Goal: Task Accomplishment & Management: Manage account settings

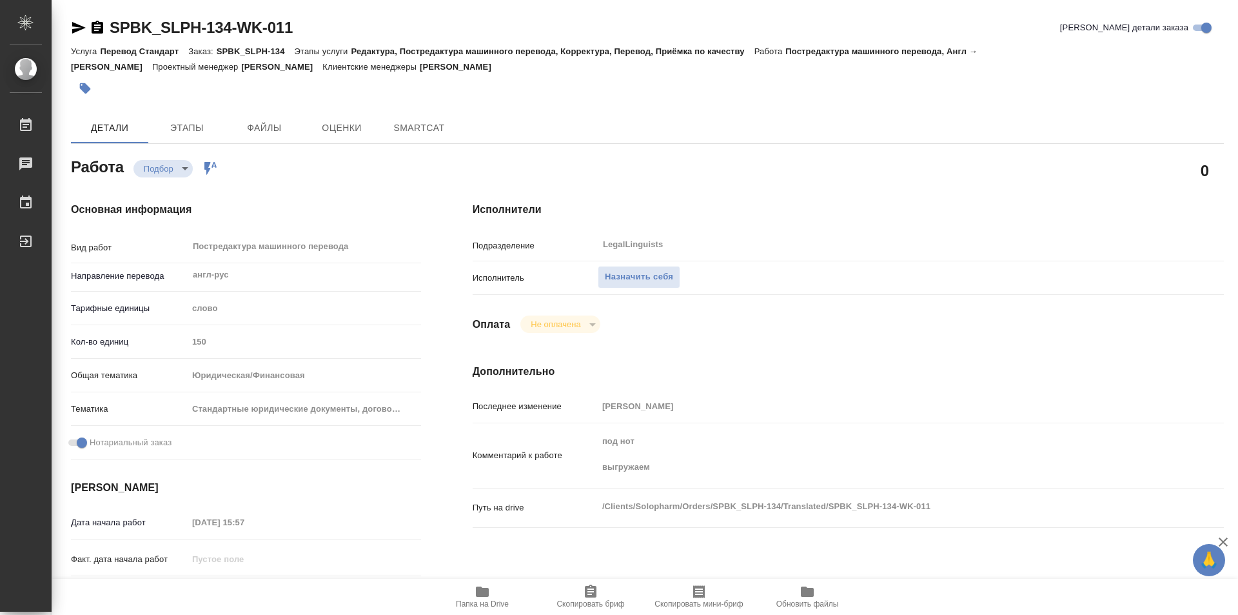
type textarea "x"
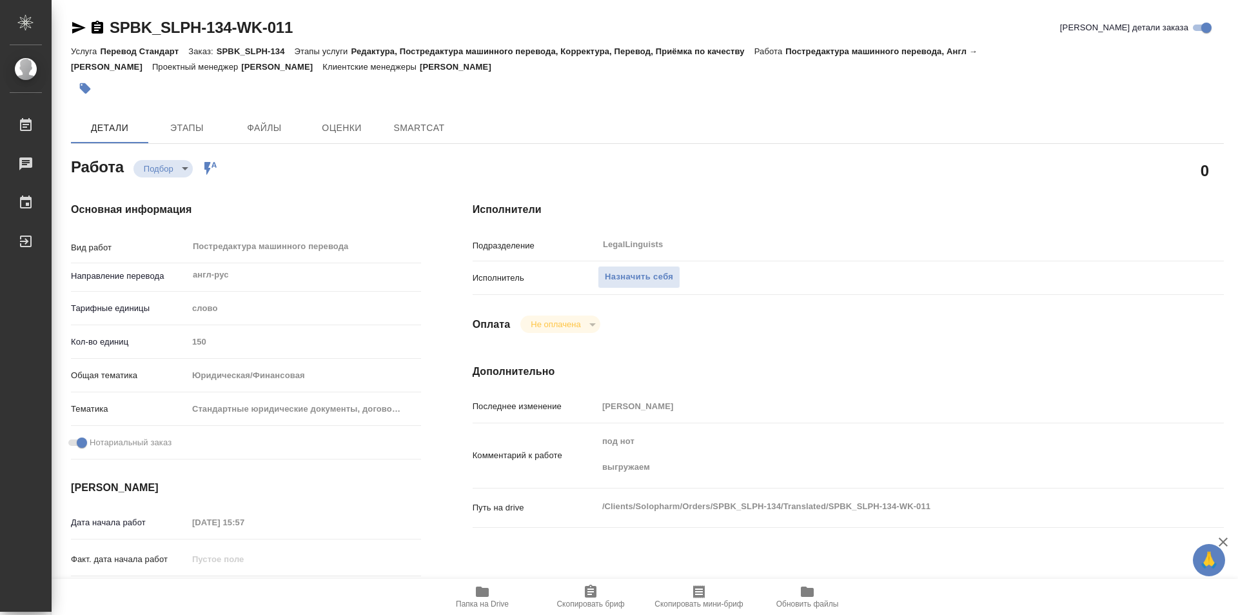
type textarea "x"
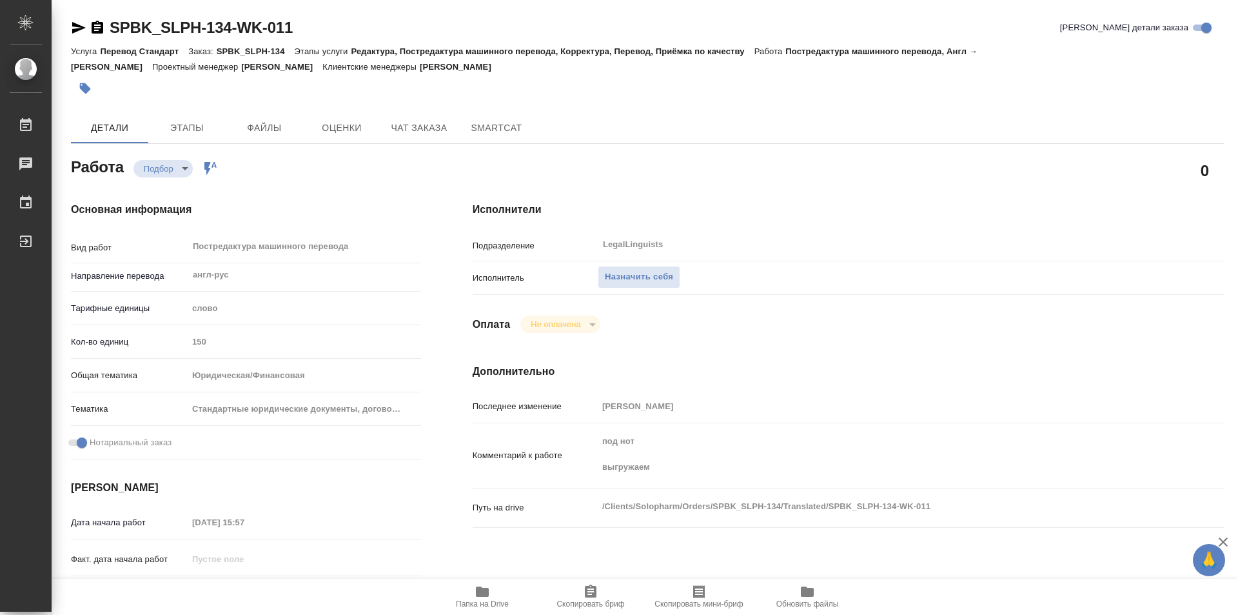
type textarea "x"
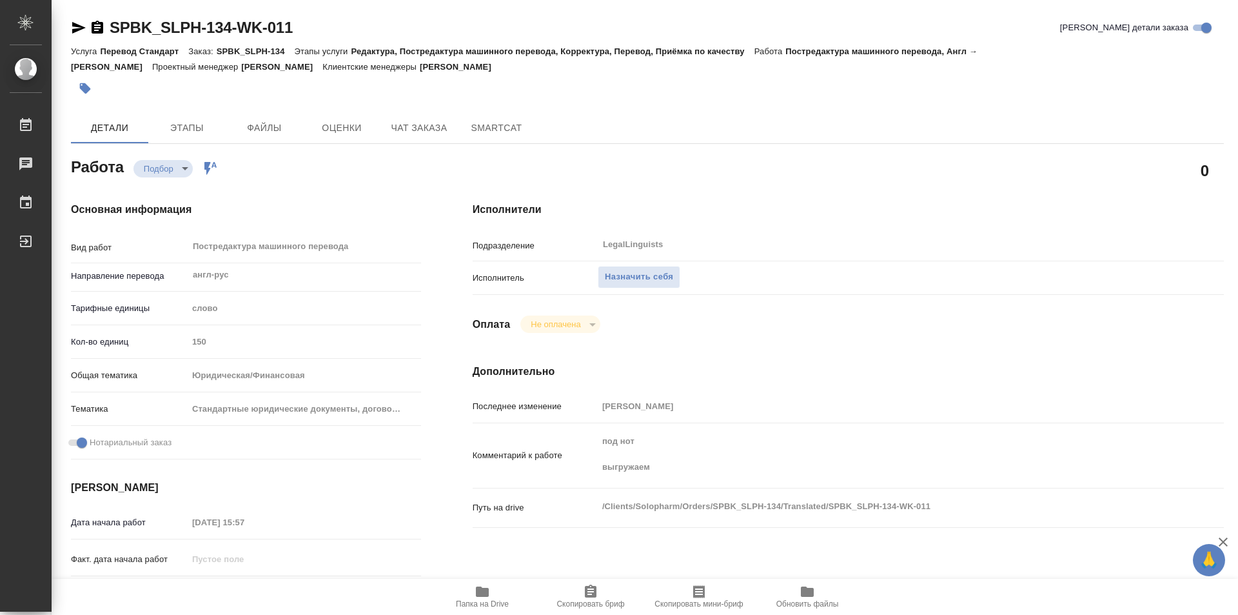
type textarea "x"
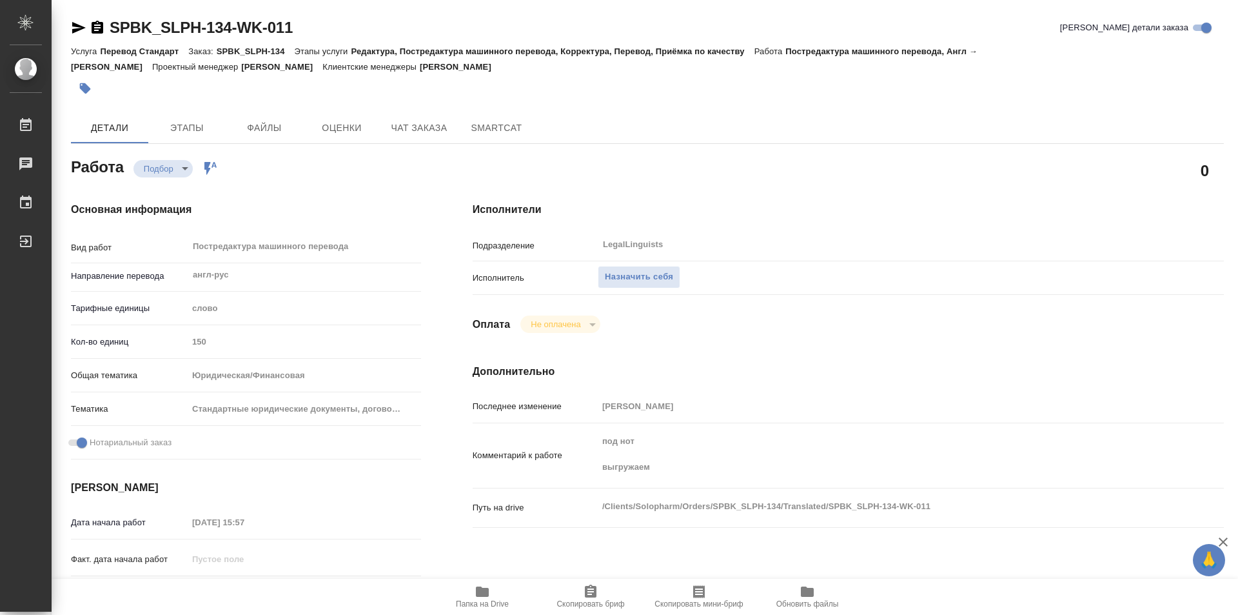
click at [484, 592] on icon "button" at bounding box center [482, 591] width 13 height 10
click at [639, 273] on span "Назначить себя" at bounding box center [639, 277] width 68 height 15
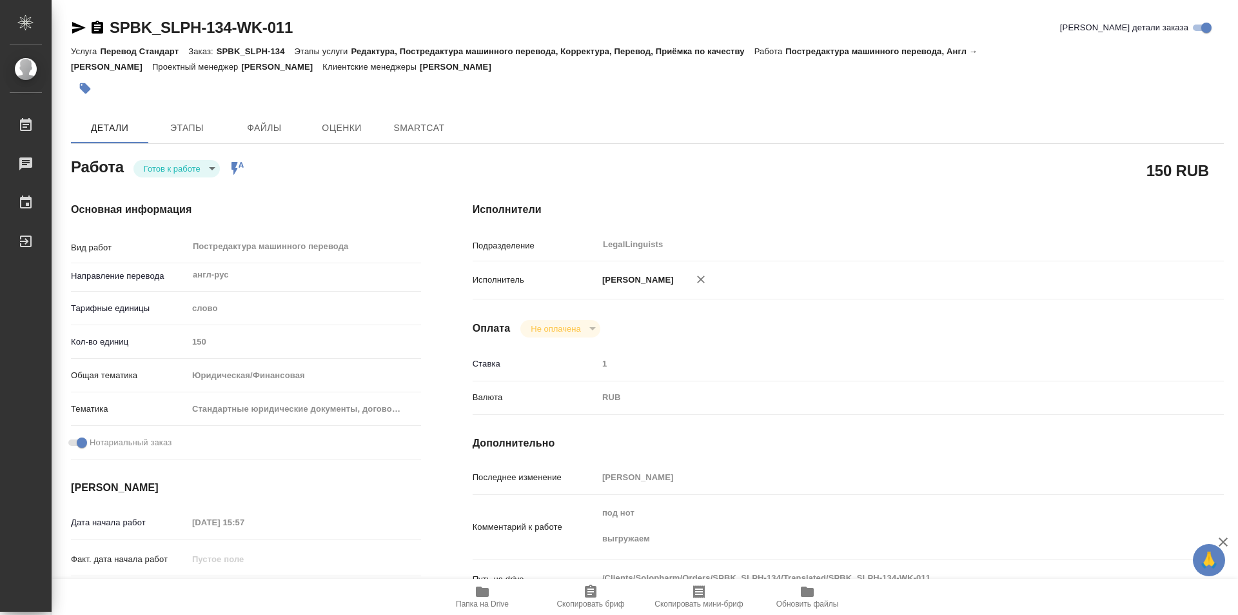
type textarea "x"
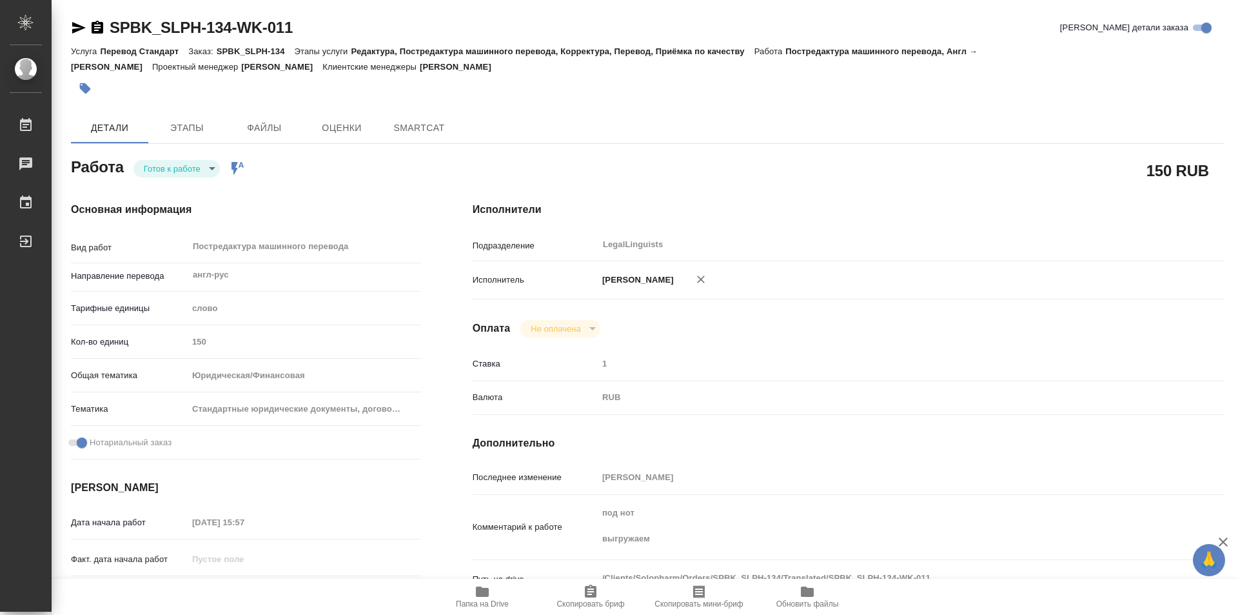
type textarea "x"
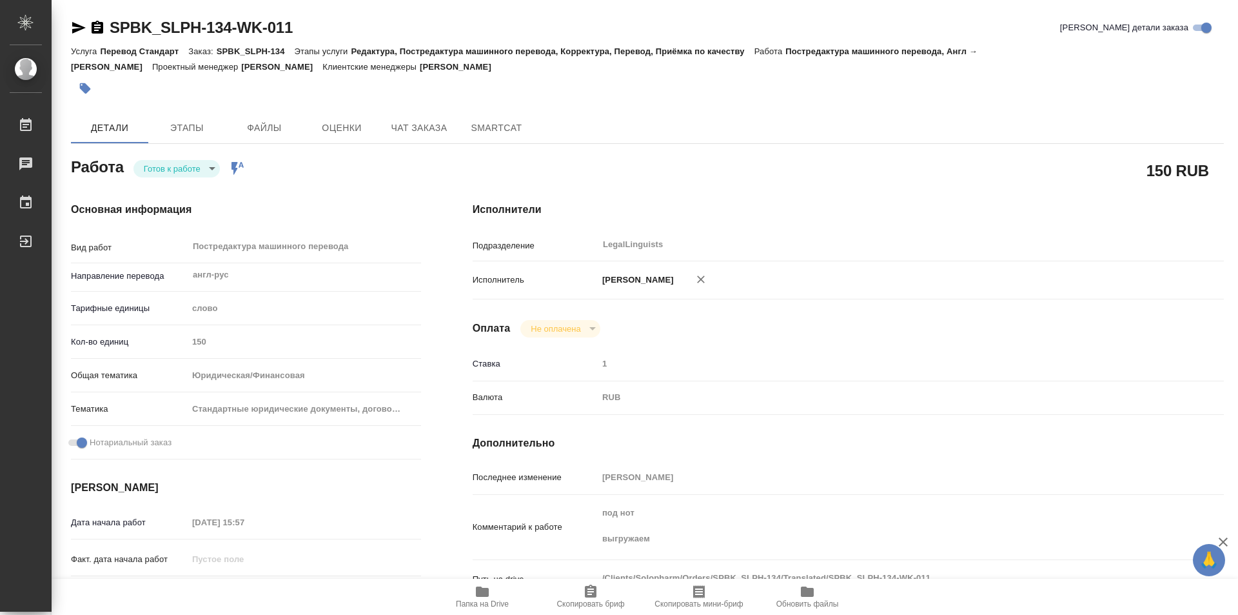
click at [216, 168] on body "🙏 .cls-1 fill:#fff; AWATERA Kozinets Larisa Работы Чаты График Выйти SPBK_SLPH-…" at bounding box center [619, 307] width 1238 height 615
type textarea "x"
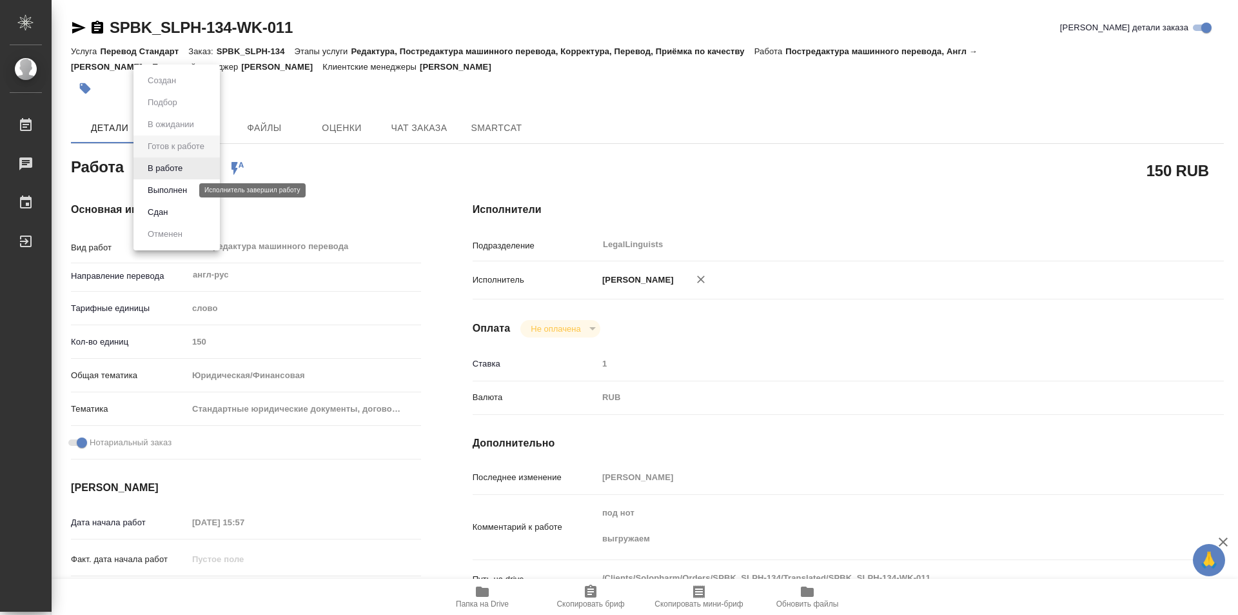
type textarea "x"
click at [163, 171] on button "В работе" at bounding box center [165, 168] width 43 height 14
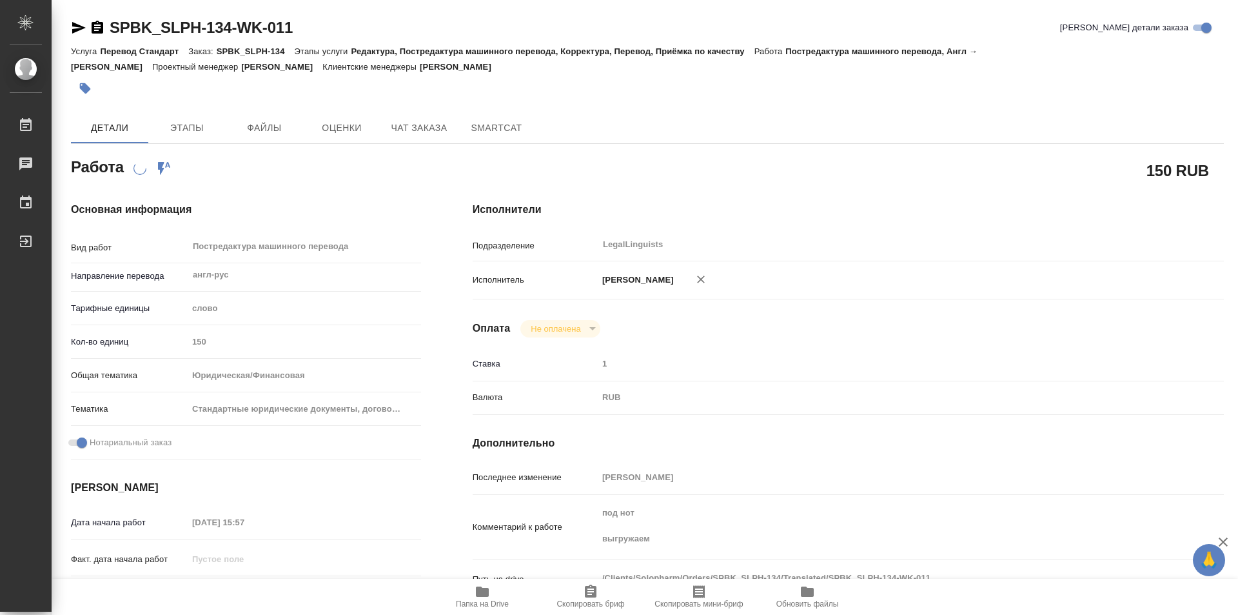
type textarea "x"
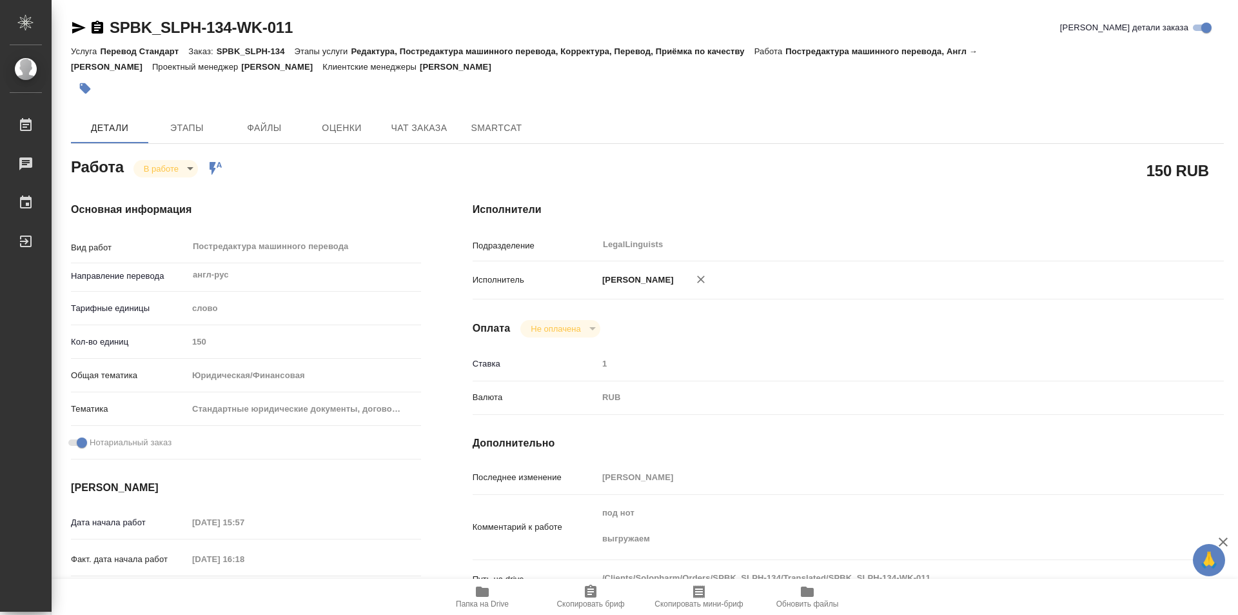
type textarea "x"
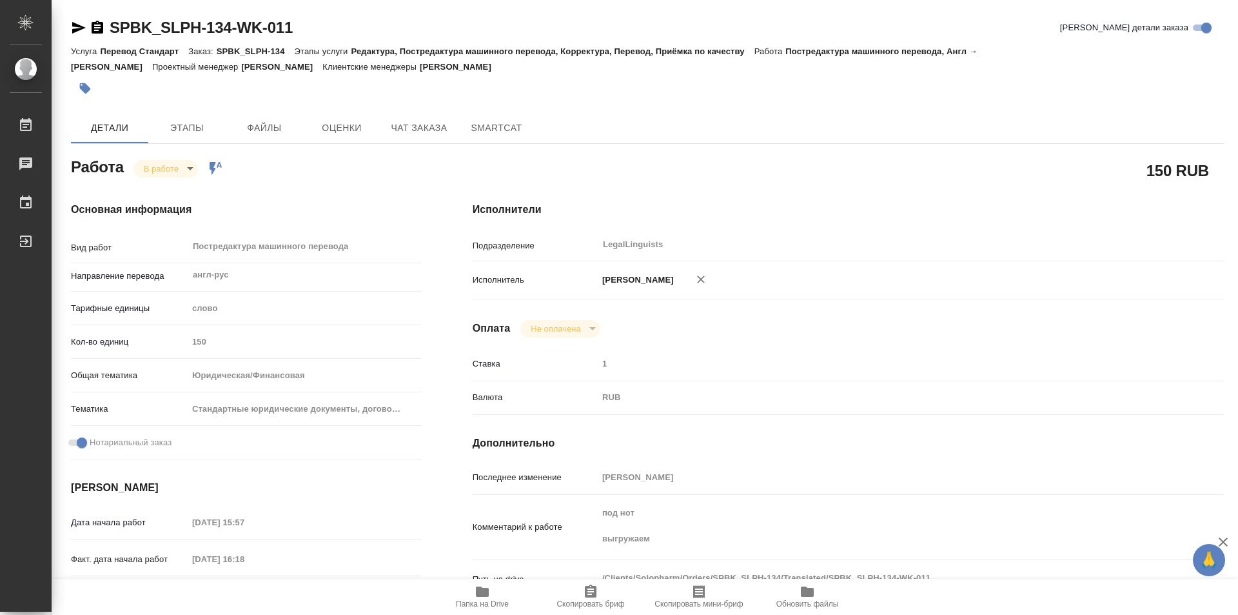
type textarea "x"
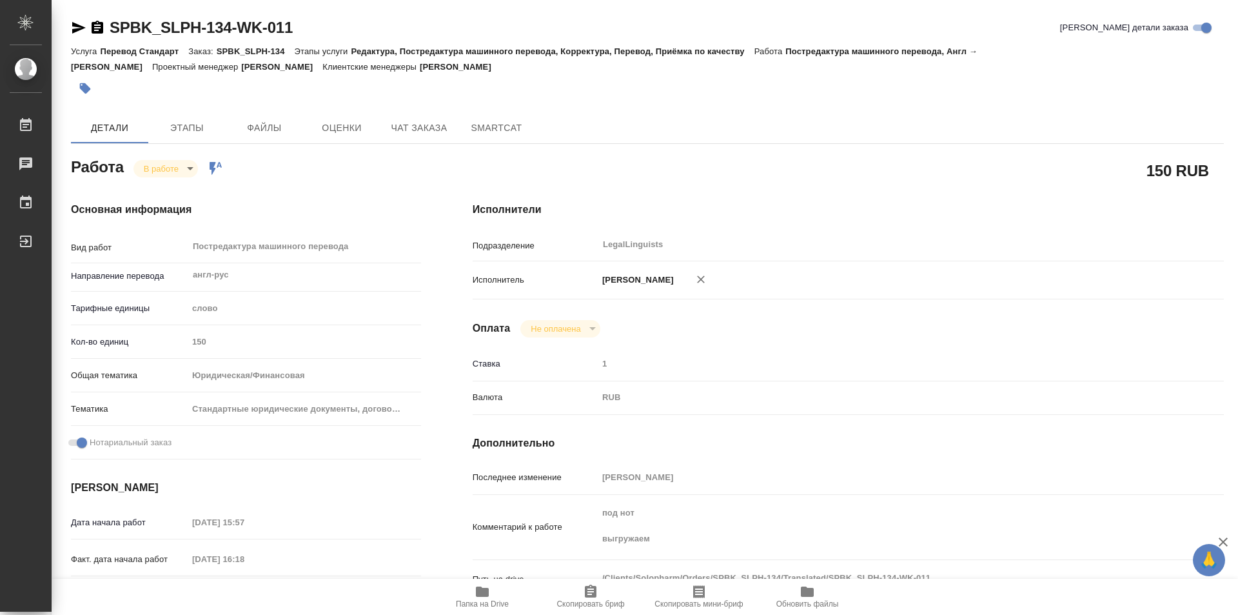
type textarea "x"
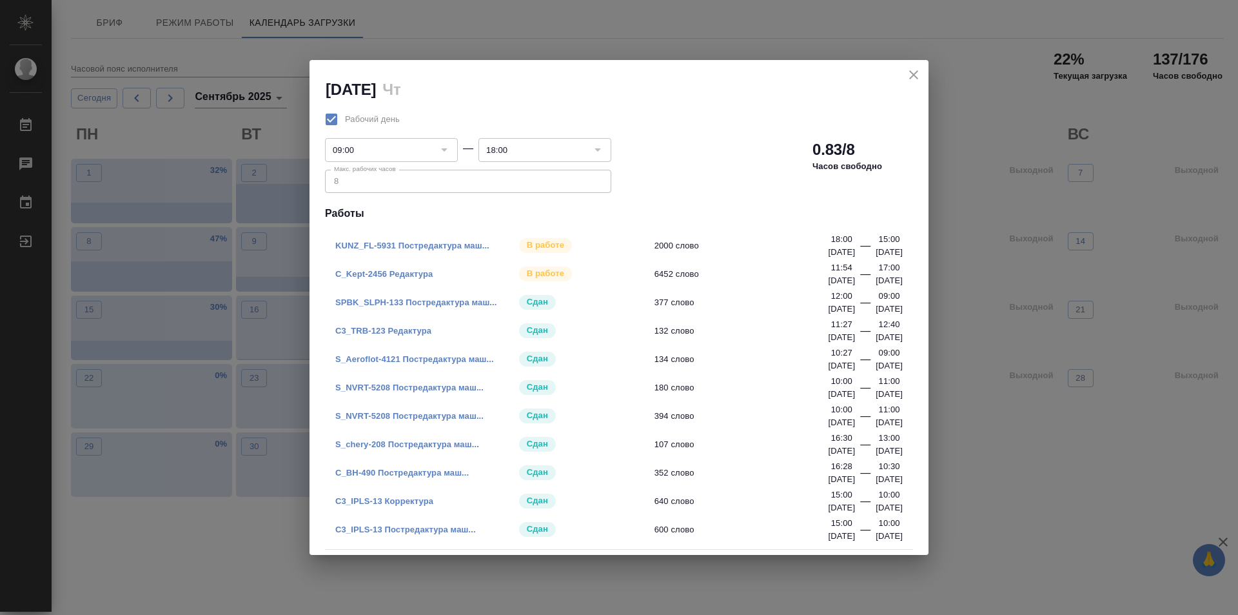
click at [391, 388] on link "S_NVRT-5208 Постредактура маш..." at bounding box center [409, 387] width 148 height 10
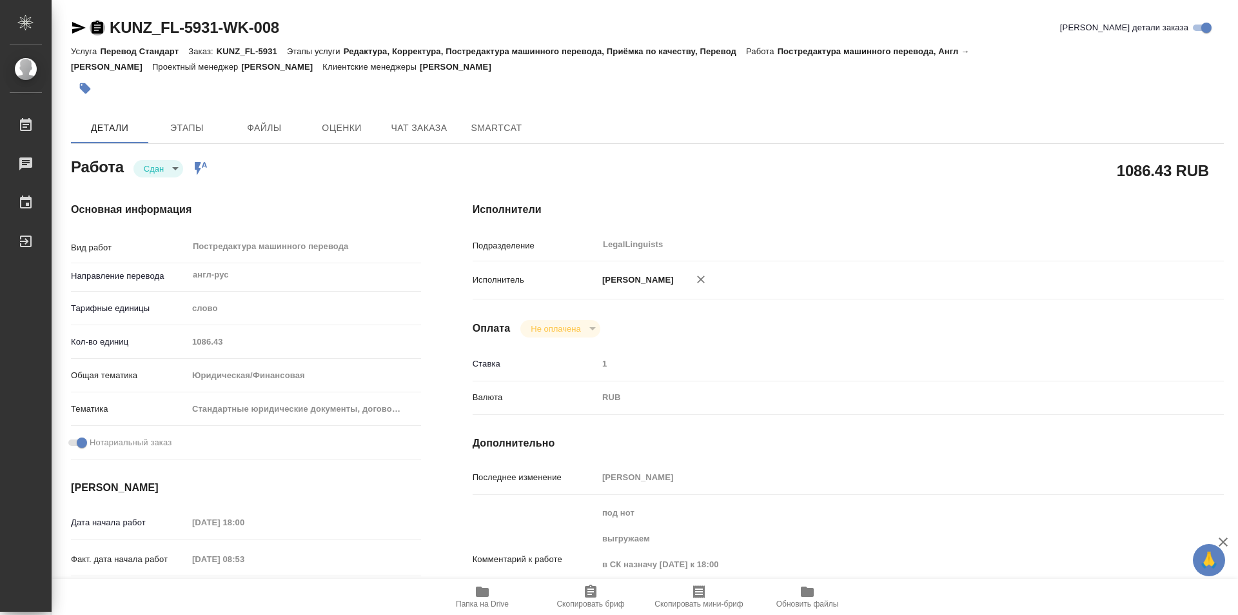
click at [97, 32] on icon "button" at bounding box center [98, 27] width 12 height 13
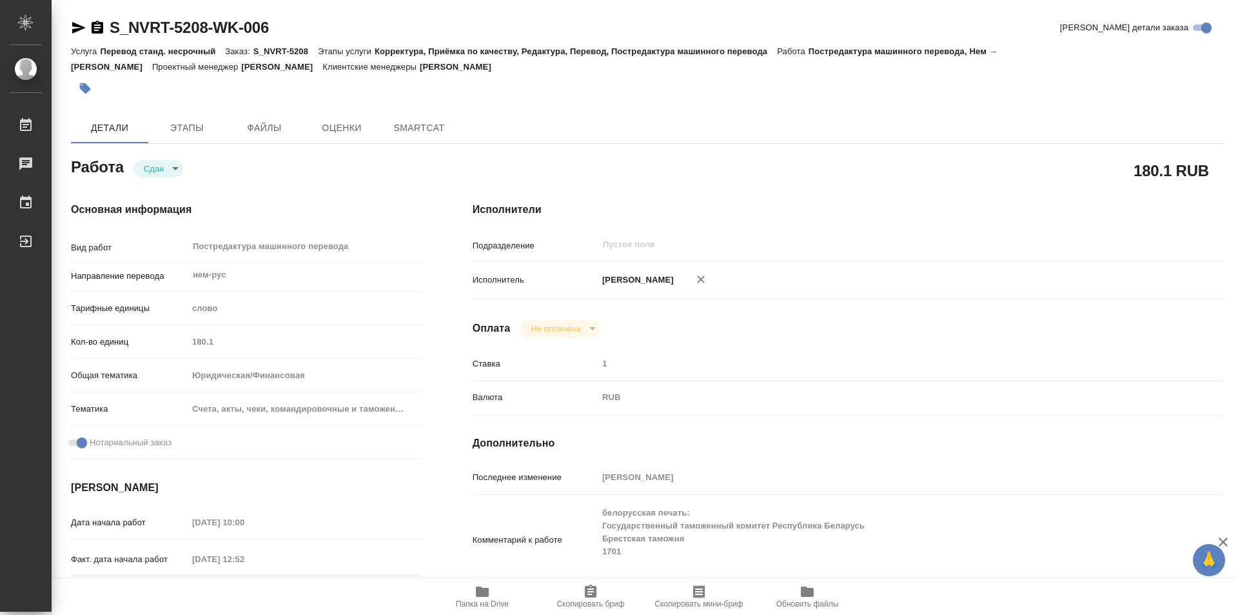
type textarea "x"
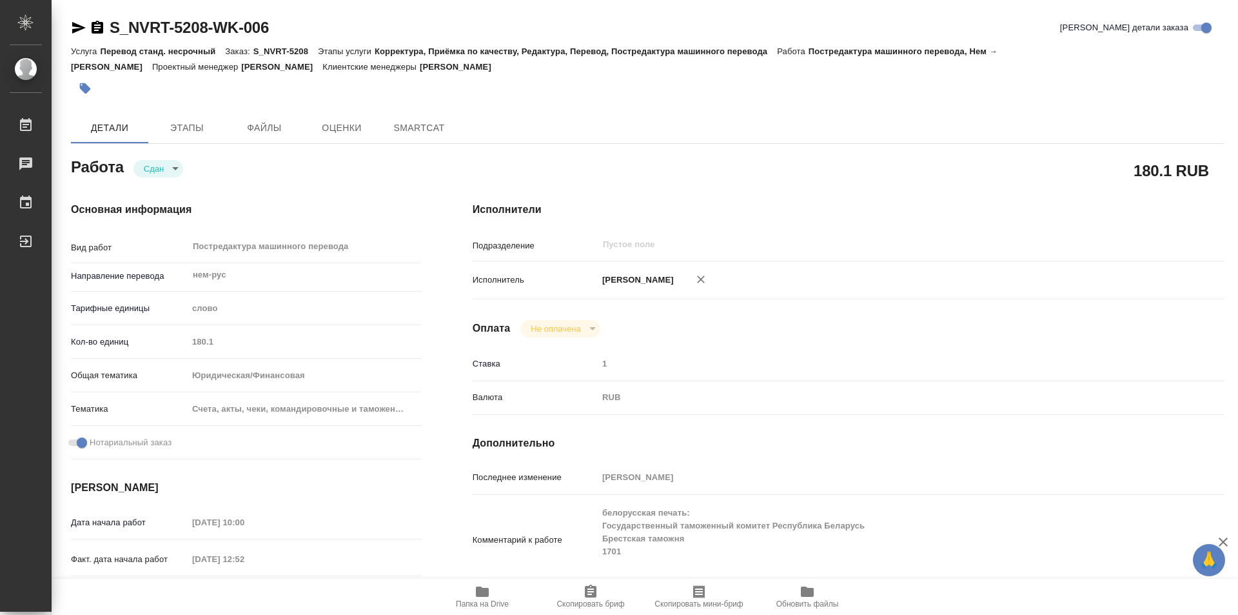
type textarea "x"
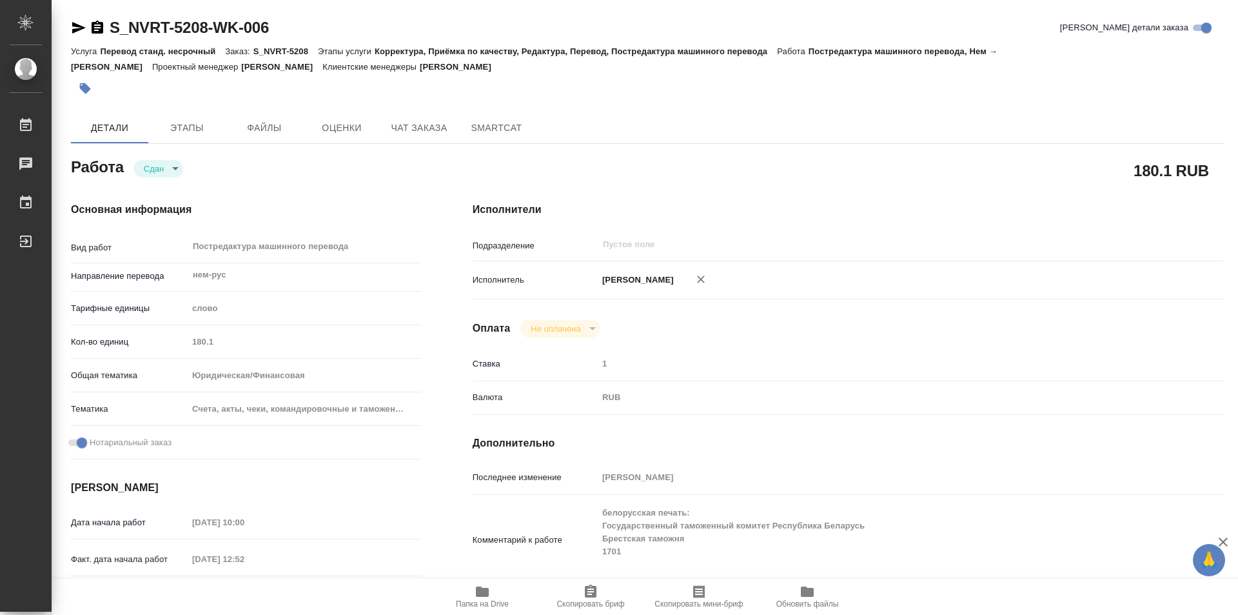
type textarea "x"
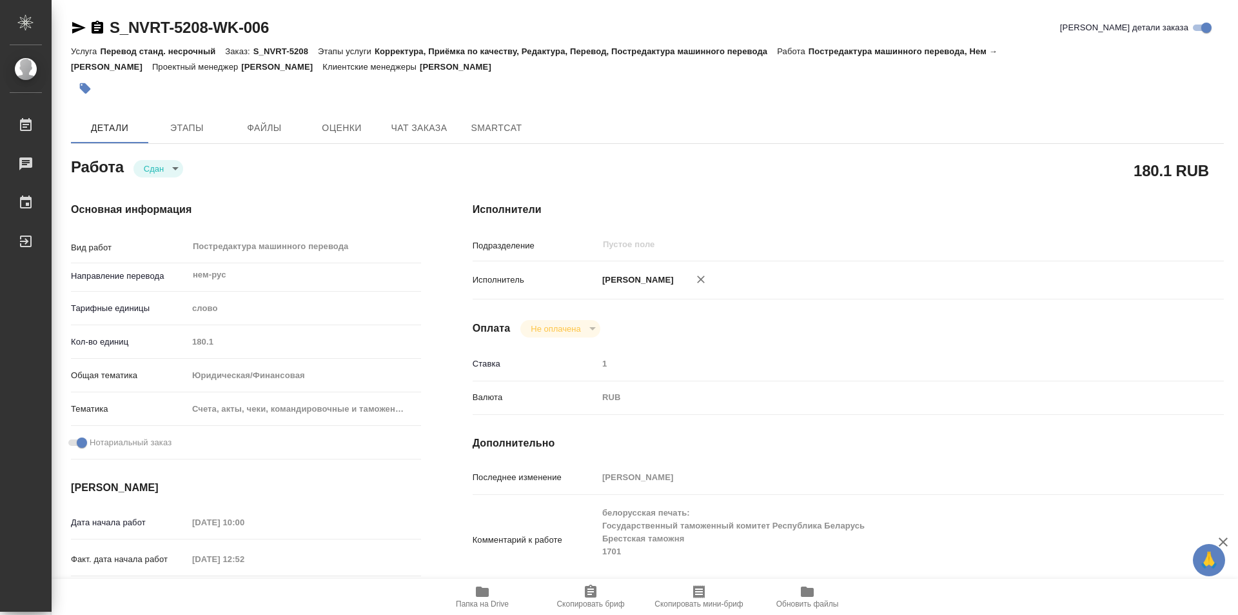
type textarea "x"
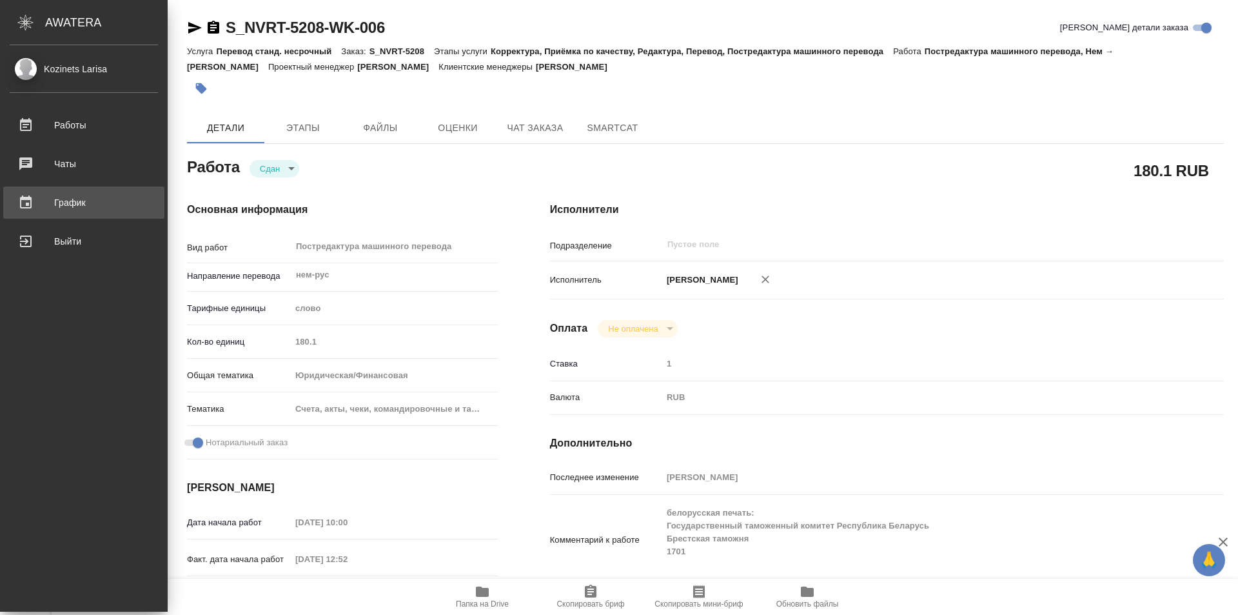
type textarea "x"
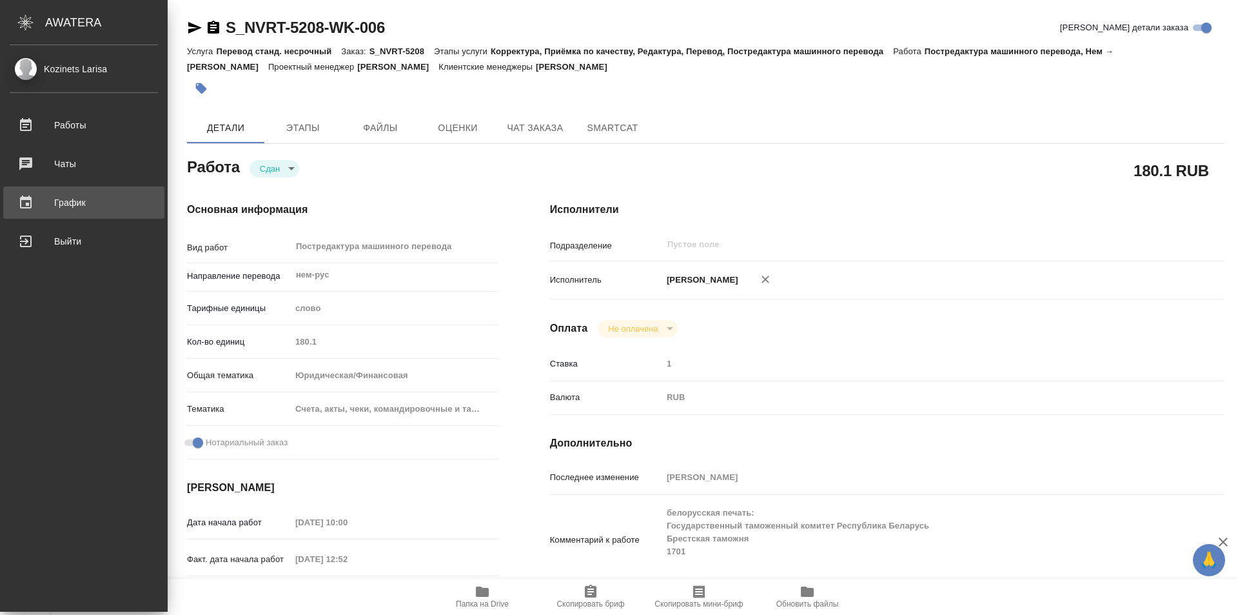
type textarea "x"
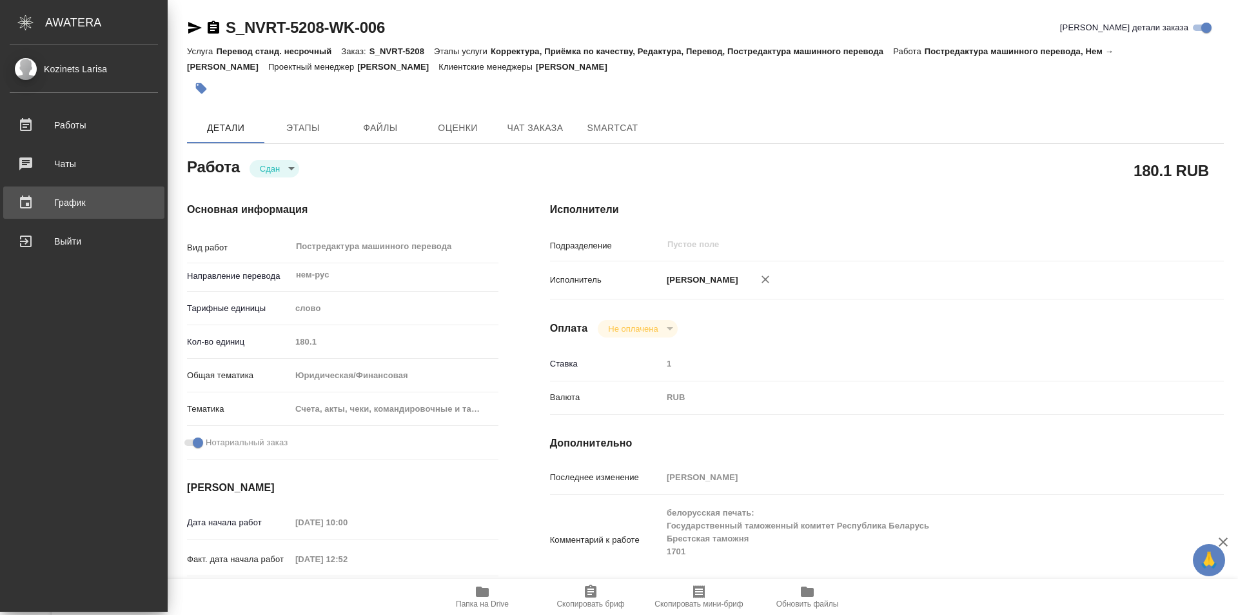
click at [72, 201] on div "График" at bounding box center [84, 202] width 148 height 19
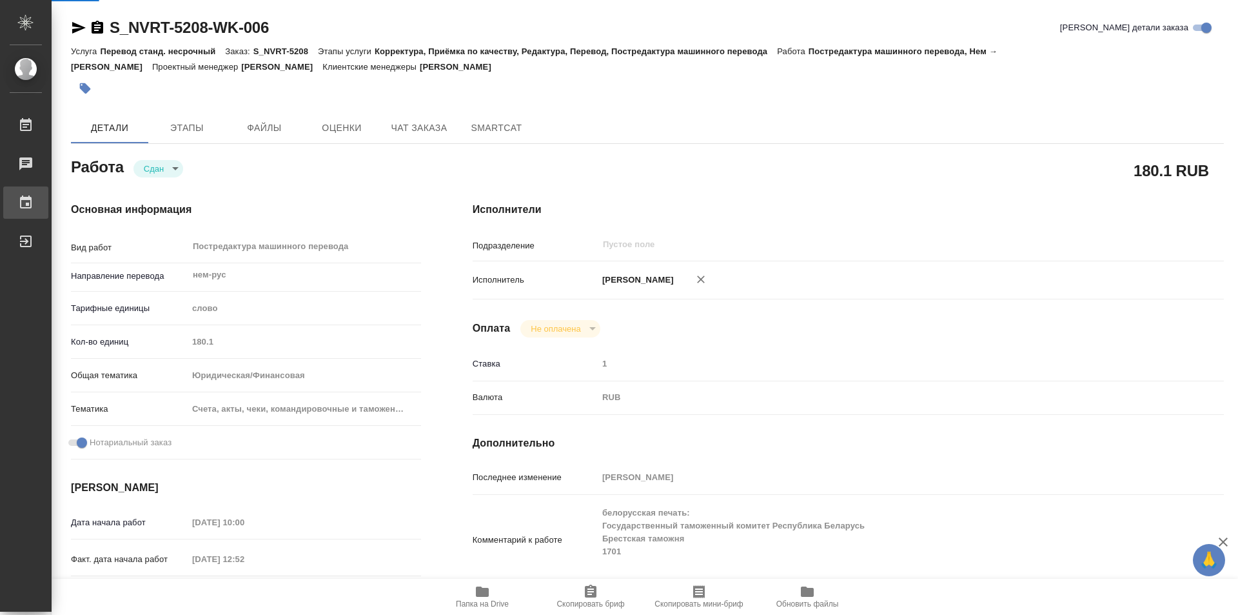
type textarea "x"
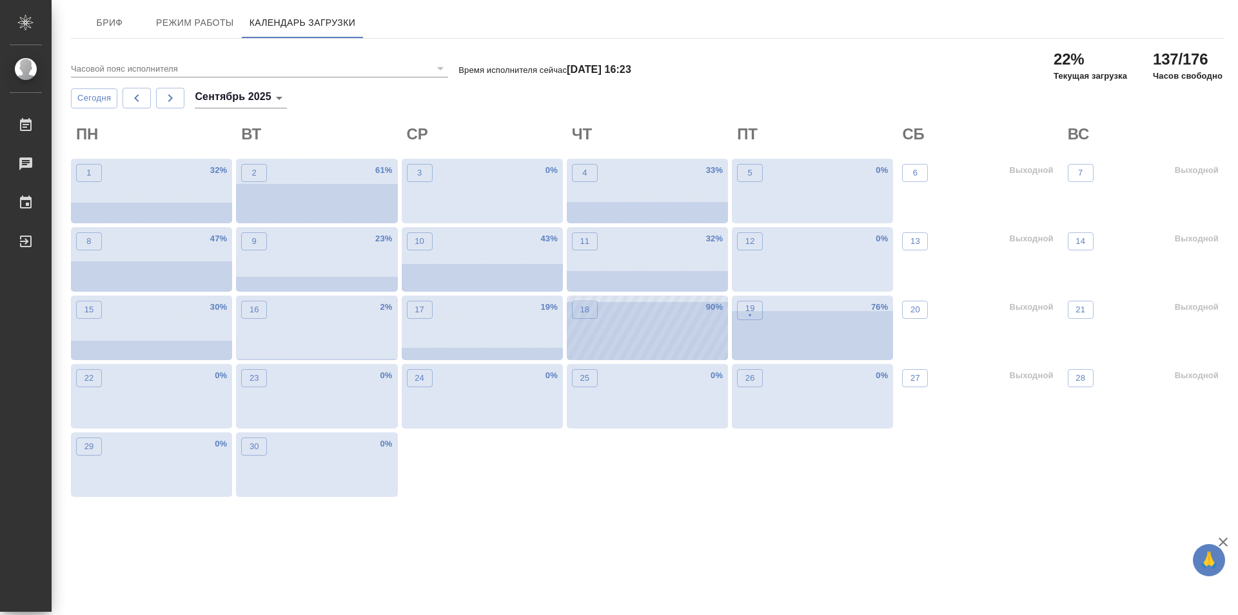
click at [680, 315] on div "18 90 %" at bounding box center [647, 327] width 161 height 64
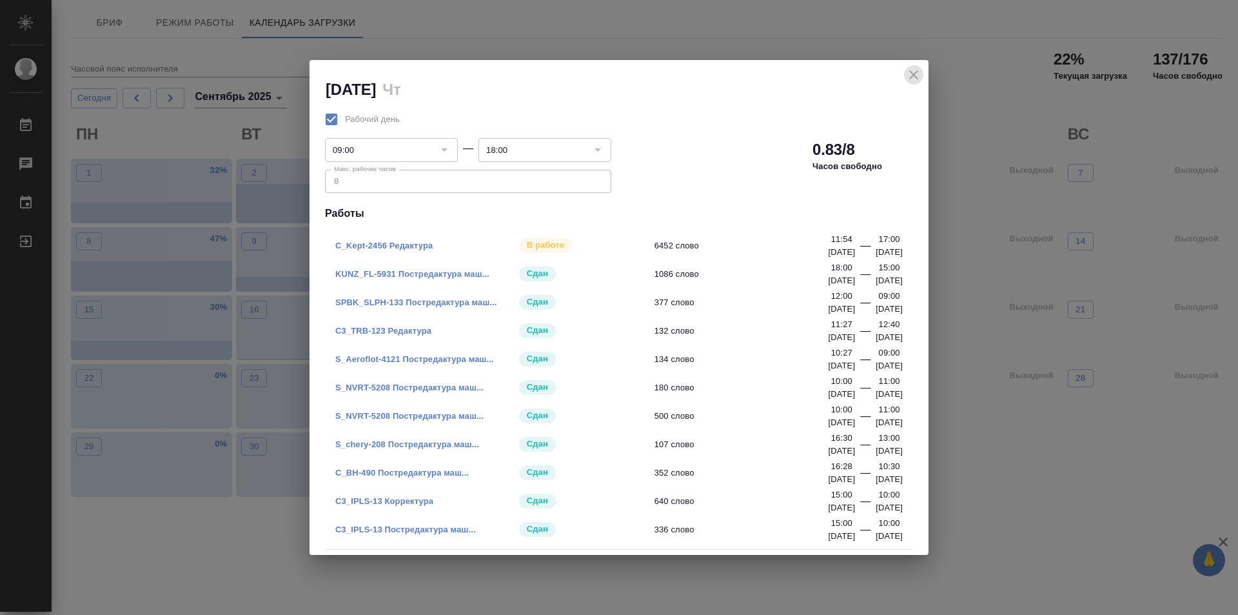
click at [920, 72] on icon "close" at bounding box center [913, 74] width 15 height 15
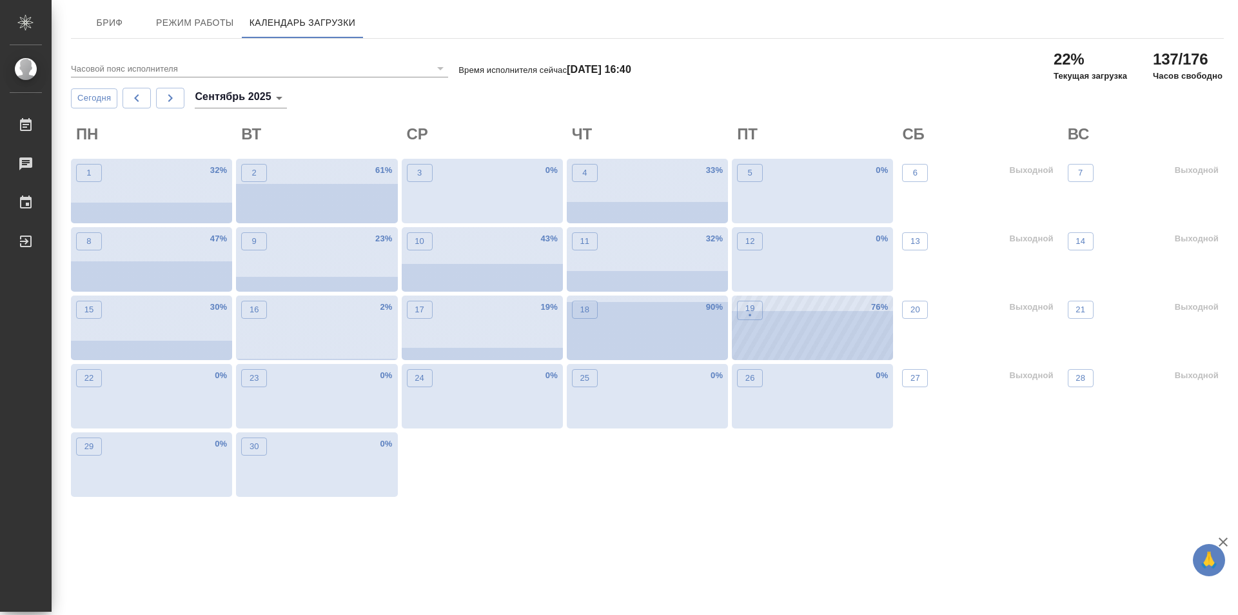
click at [783, 339] on div "19 • 76 %" at bounding box center [812, 327] width 161 height 64
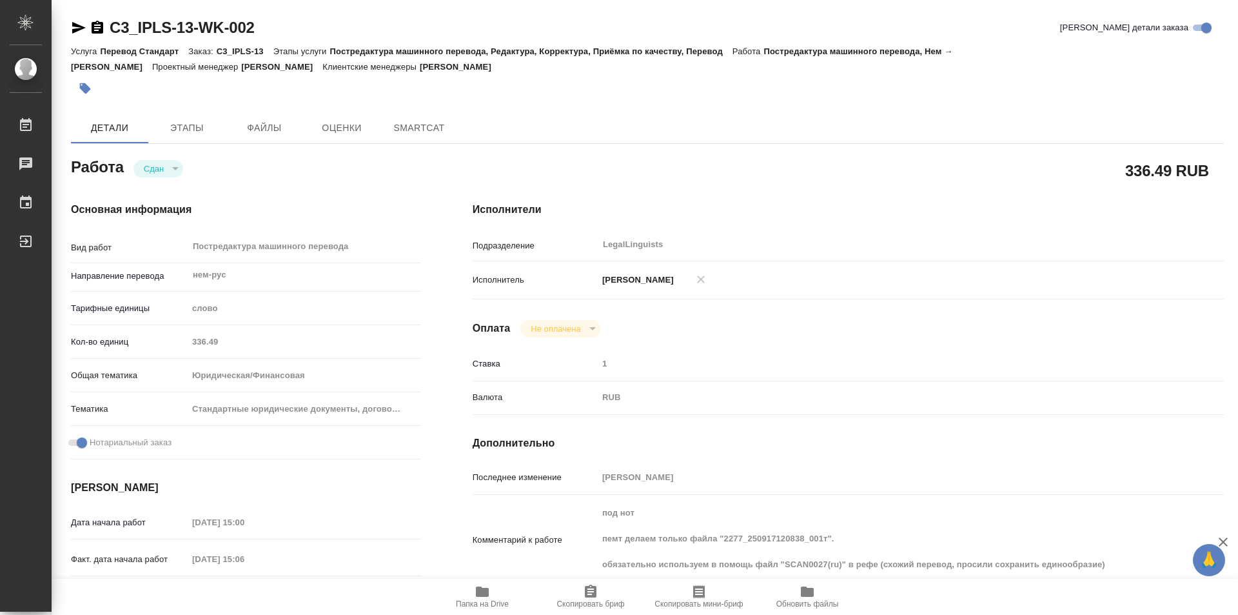
type textarea "x"
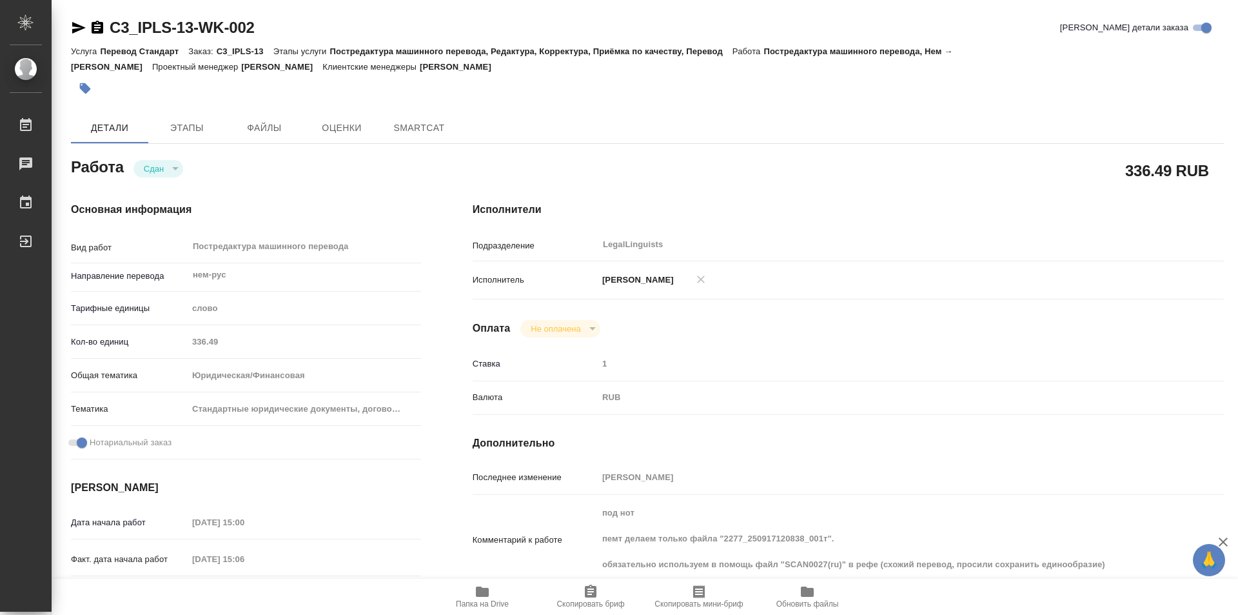
type textarea "x"
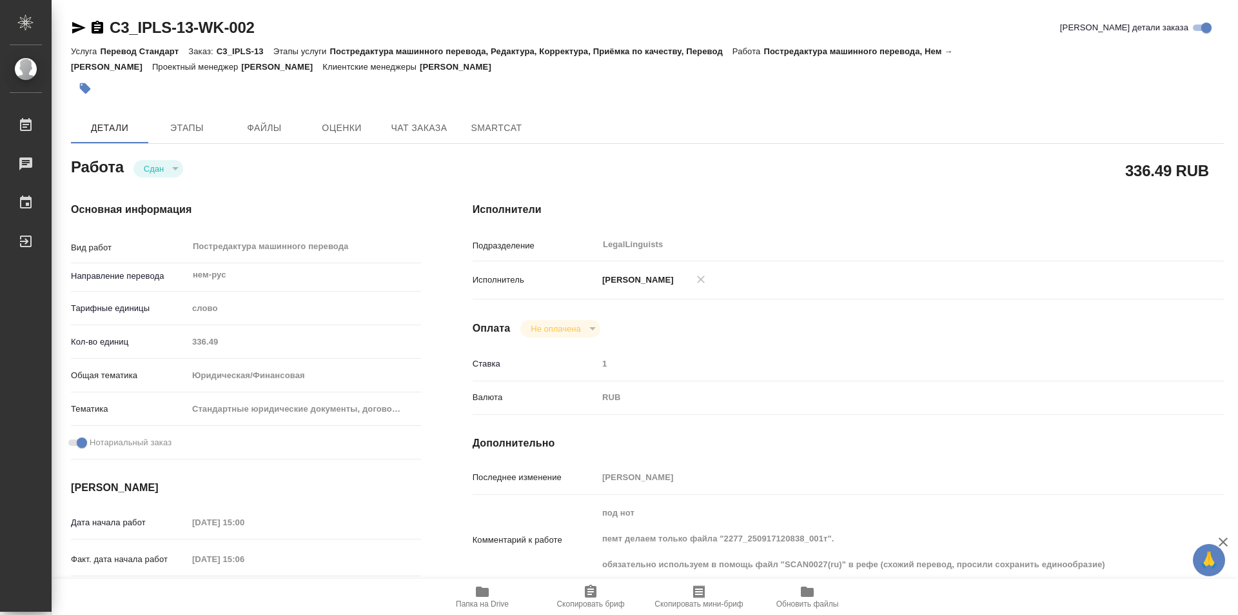
type textarea "x"
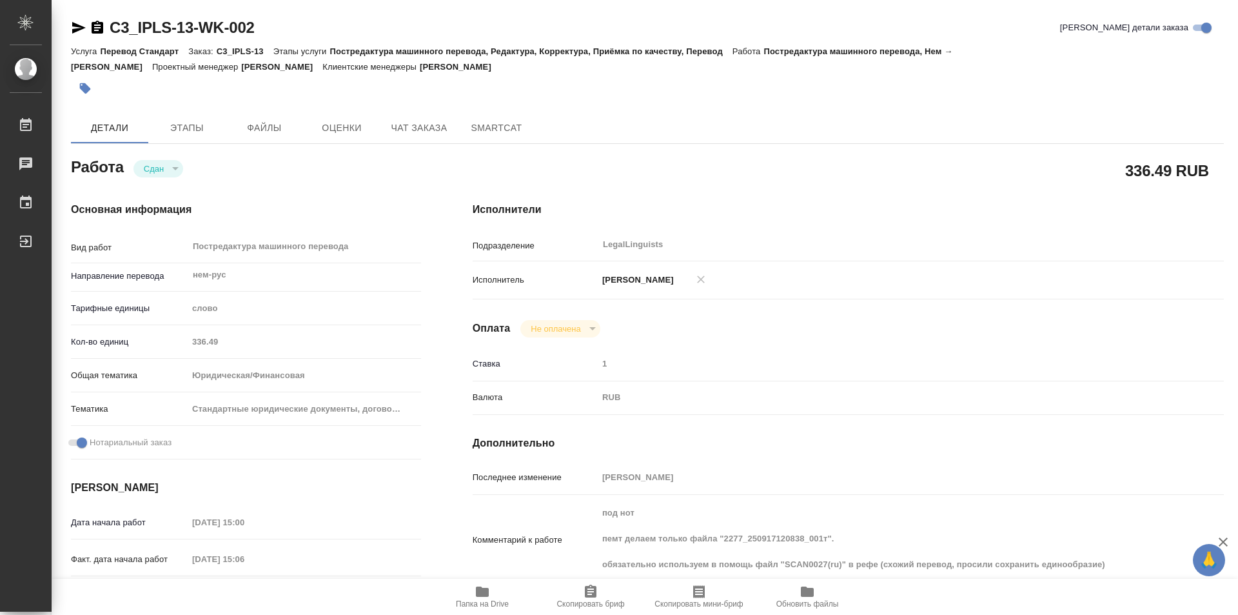
type textarea "x"
